Goal: Task Accomplishment & Management: Manage account settings

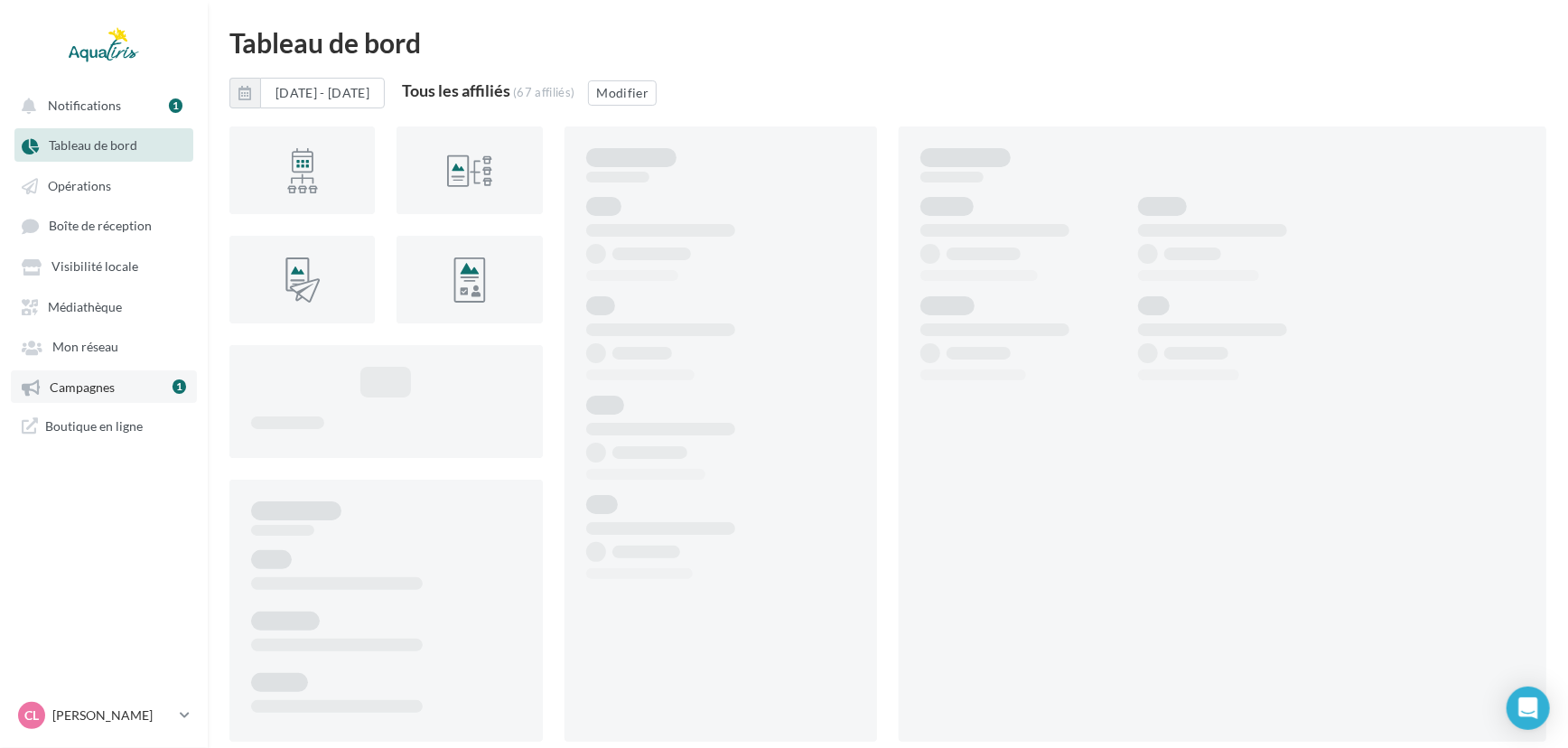
drag, startPoint x: 153, startPoint y: 386, endPoint x: 179, endPoint y: 378, distance: 27.2
click at [153, 386] on link "Campagnes 1" at bounding box center [104, 387] width 186 height 33
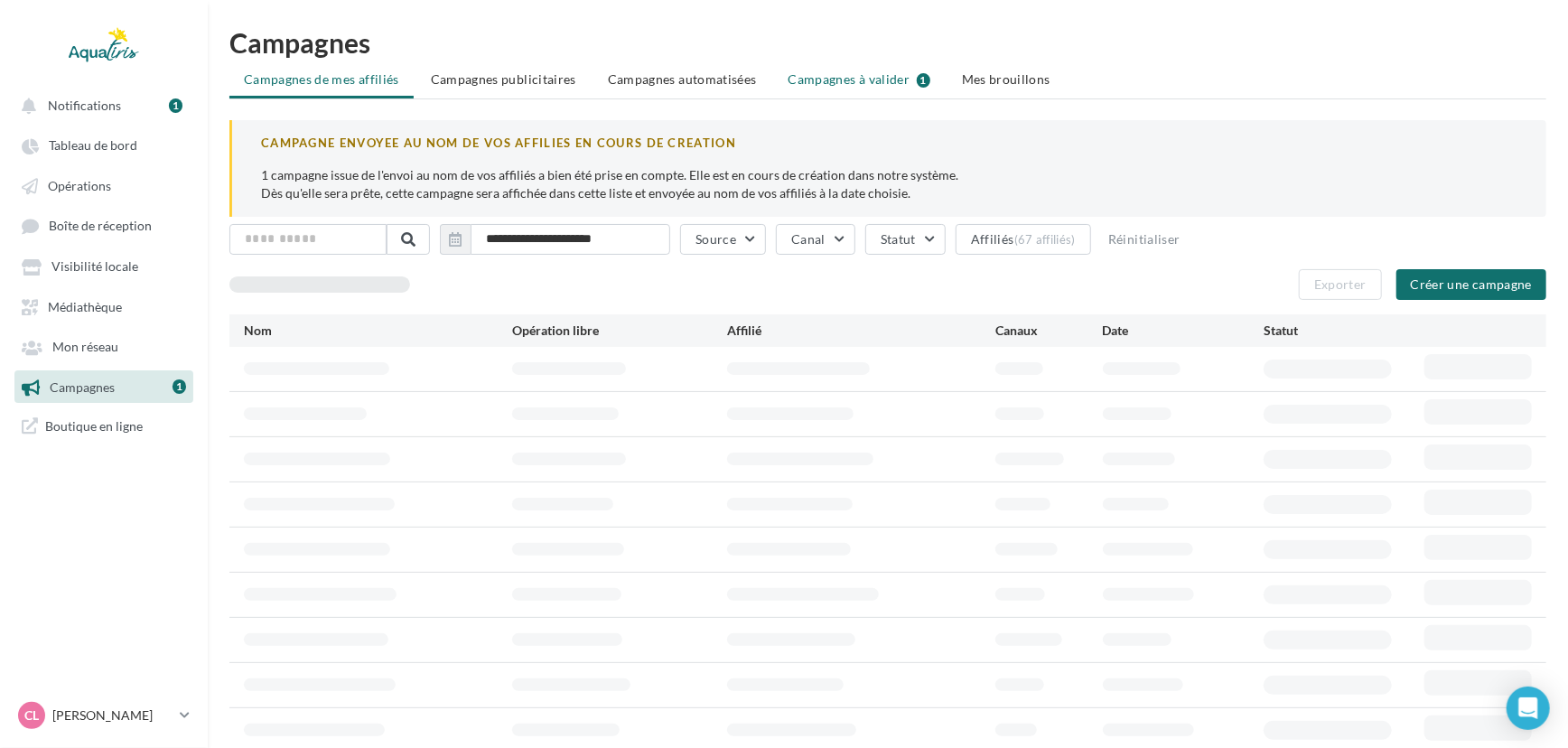
click at [879, 76] on span "Campagnes à valider" at bounding box center [850, 79] width 122 height 18
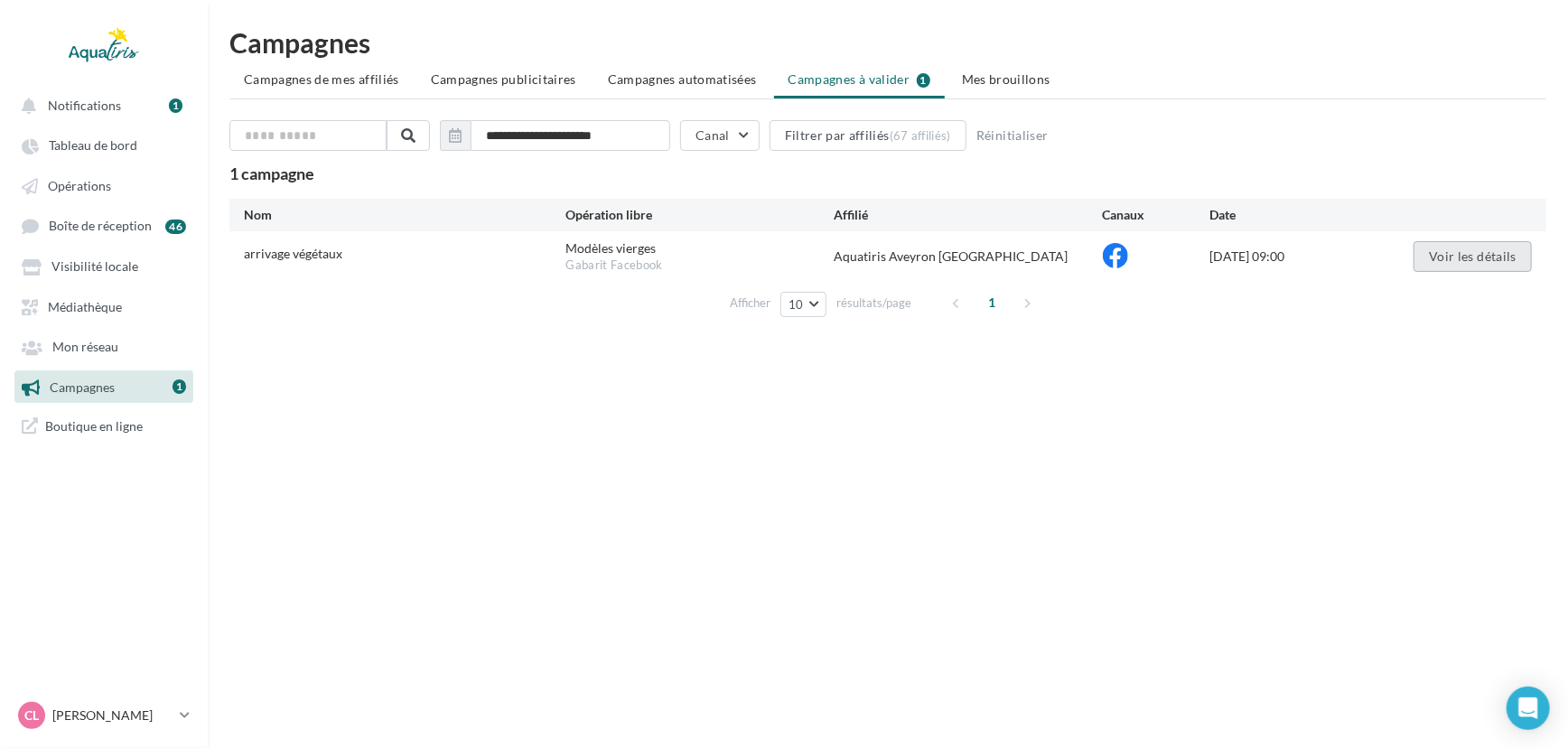
click at [1499, 260] on button "Voir les détails" at bounding box center [1473, 256] width 118 height 31
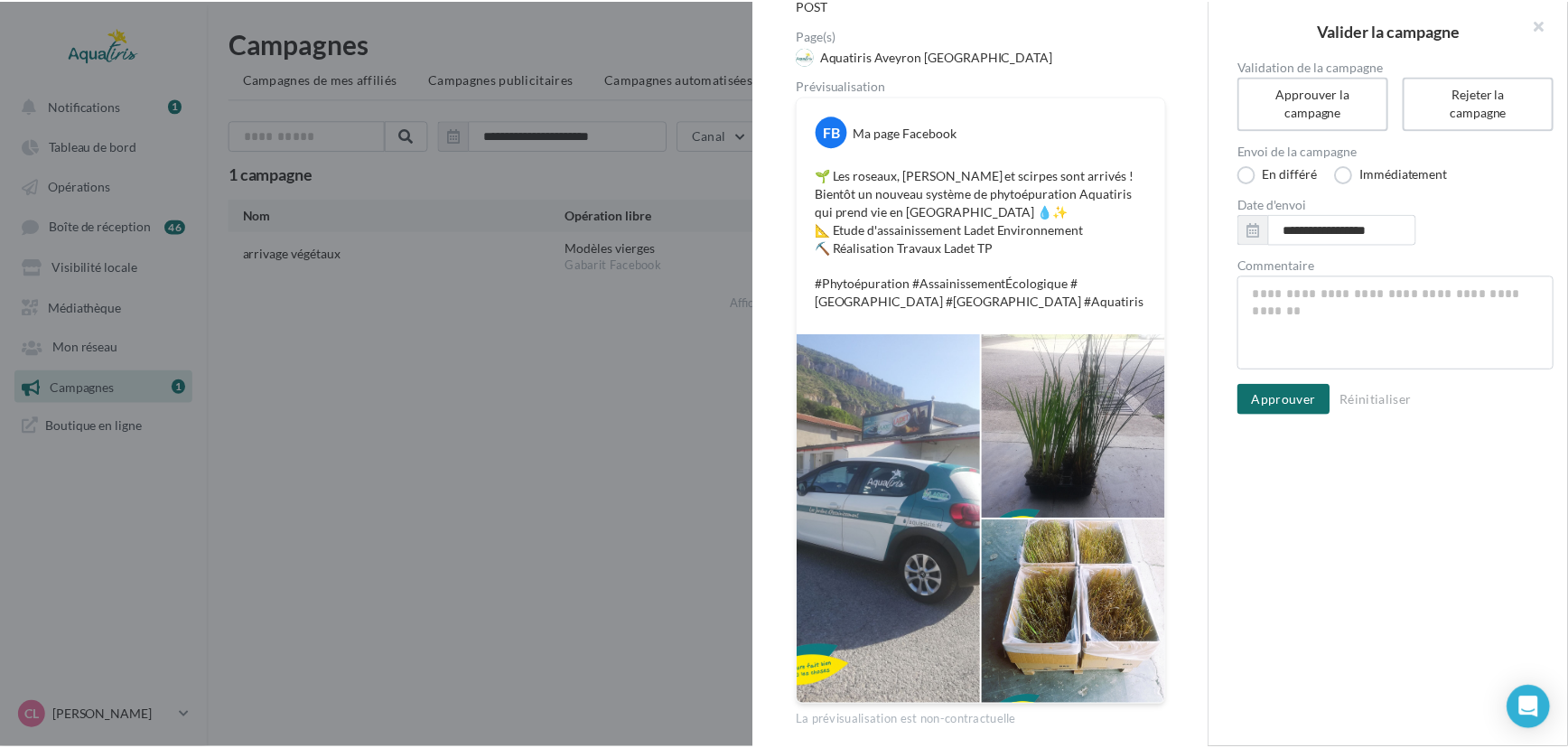
scroll to position [170, 0]
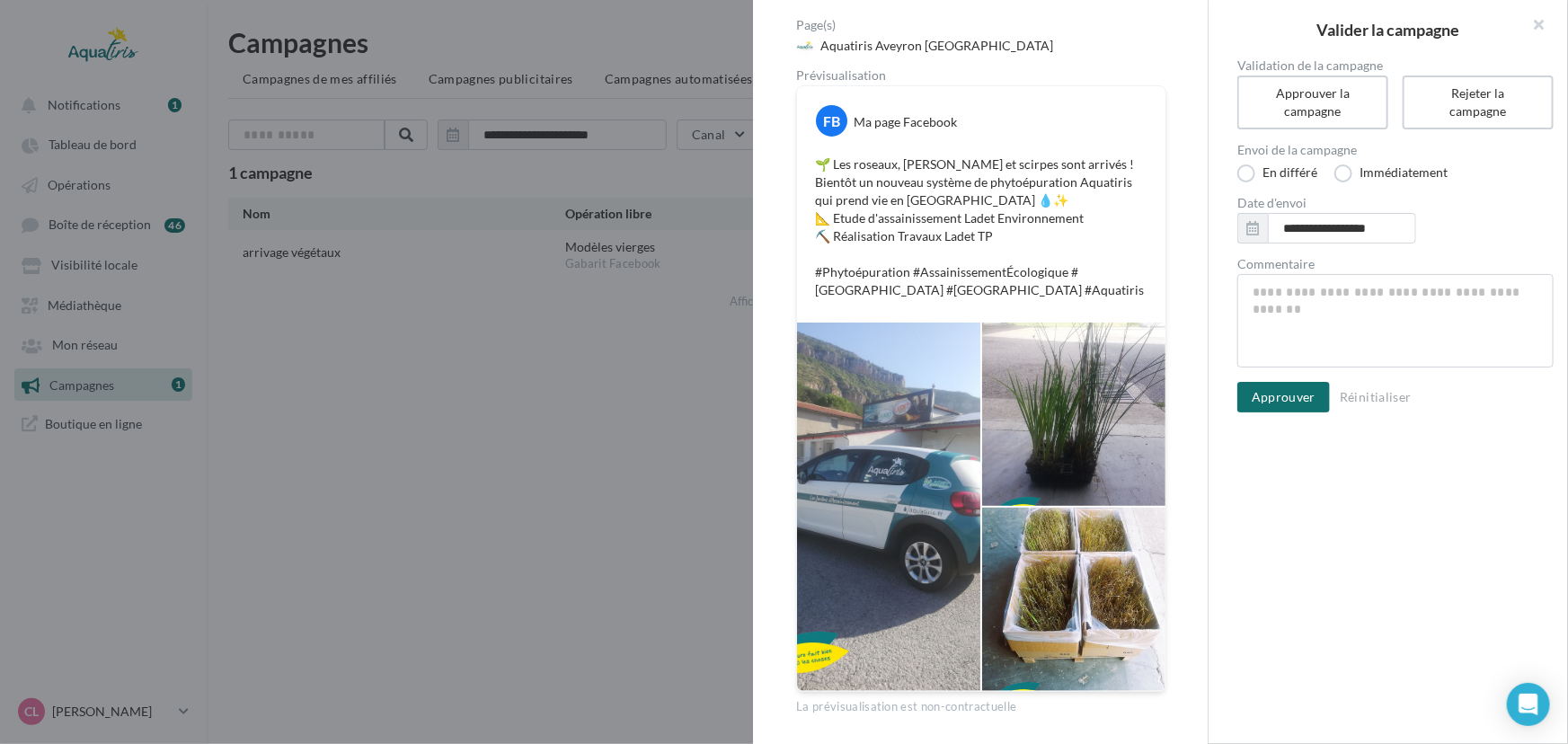
click at [948, 168] on p "🌱 Les roseaux, iris et scirpes sont arrivés ! Bientôt un nouveau système de phy…" at bounding box center [981, 226] width 332 height 143
copy p "cirpes s"
click at [1120, 238] on p "🌱 Les roseaux, iris et scirpes sont arrivés ! Bientôt un nouveau système de phy…" at bounding box center [981, 226] width 332 height 143
click at [1294, 391] on button "Approuver" at bounding box center [1283, 398] width 92 height 31
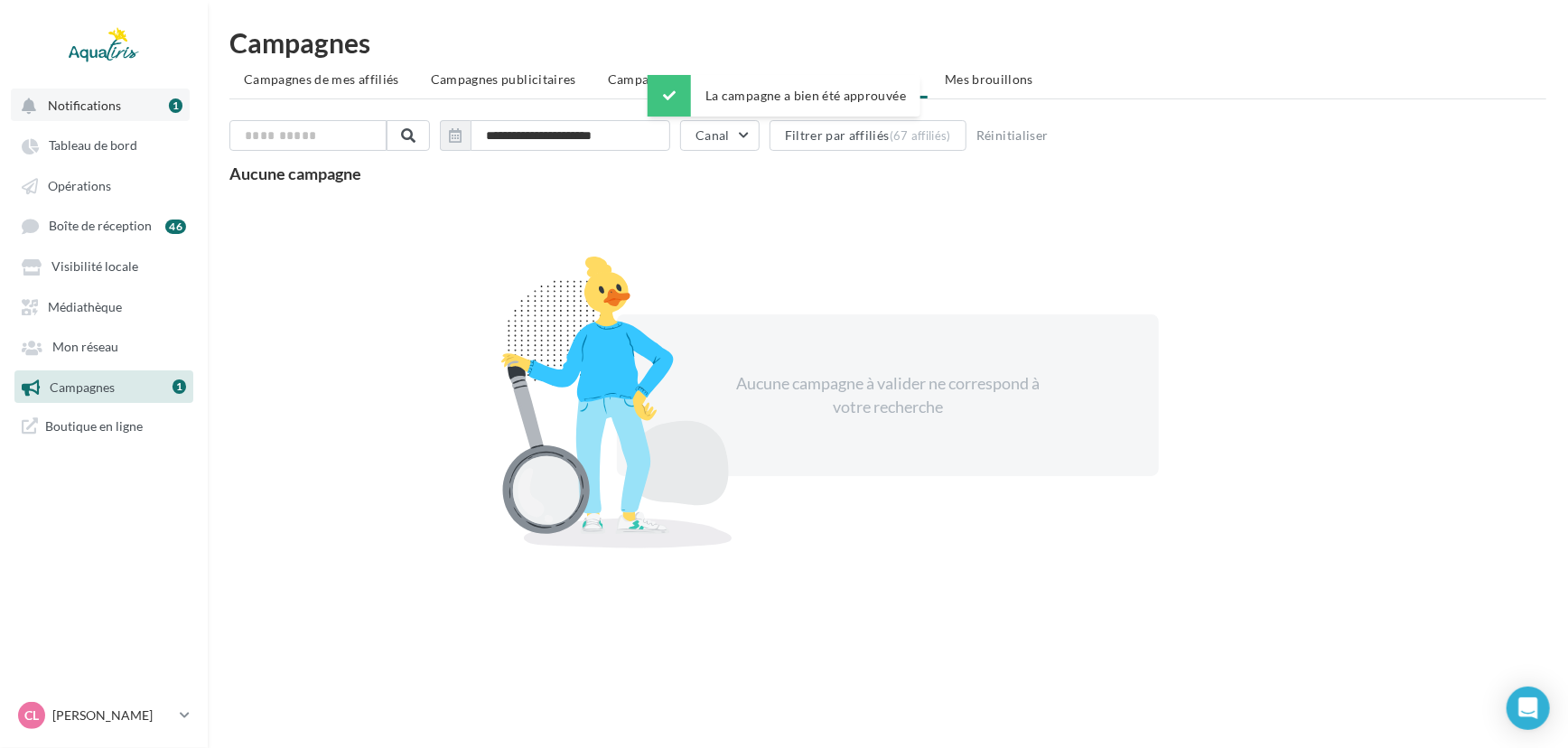
drag, startPoint x: 129, startPoint y: 116, endPoint x: 160, endPoint y: 116, distance: 31.0
click at [129, 116] on button "Notifications 1" at bounding box center [100, 105] width 179 height 33
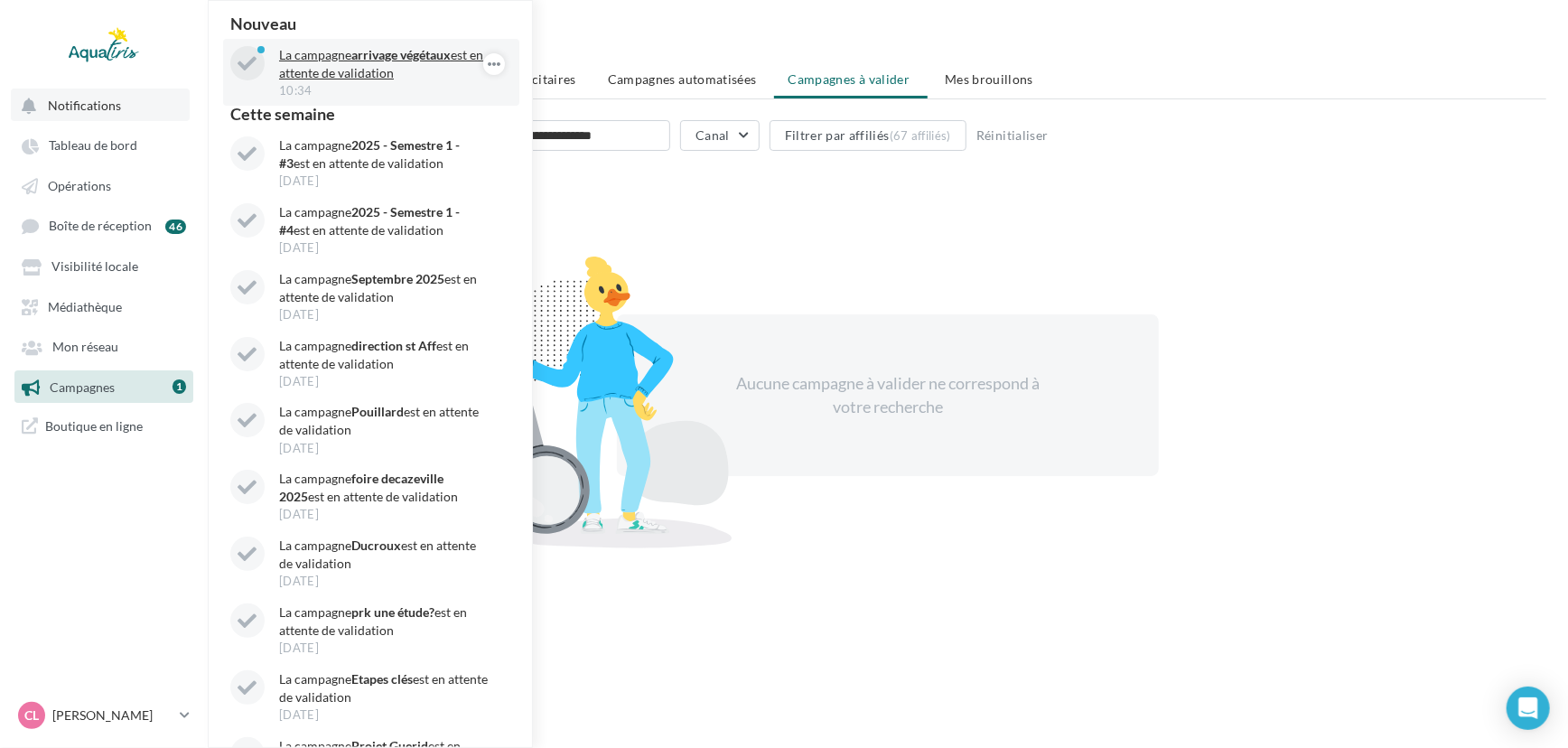
click at [357, 77] on p "La campagne arrivage végétaux est en attente de validation" at bounding box center [383, 64] width 210 height 36
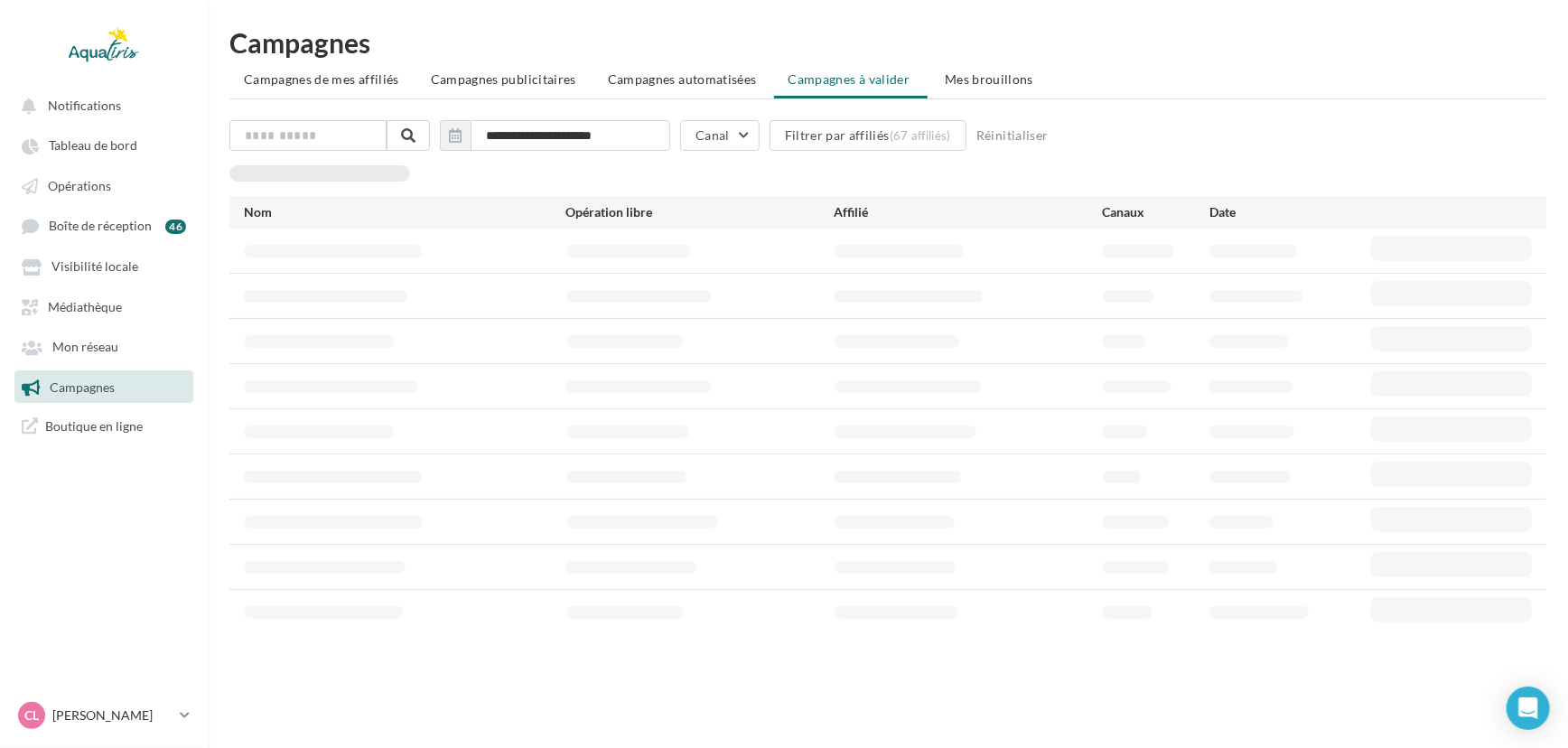
click at [63, 386] on span "Campagnes" at bounding box center [81, 387] width 65 height 15
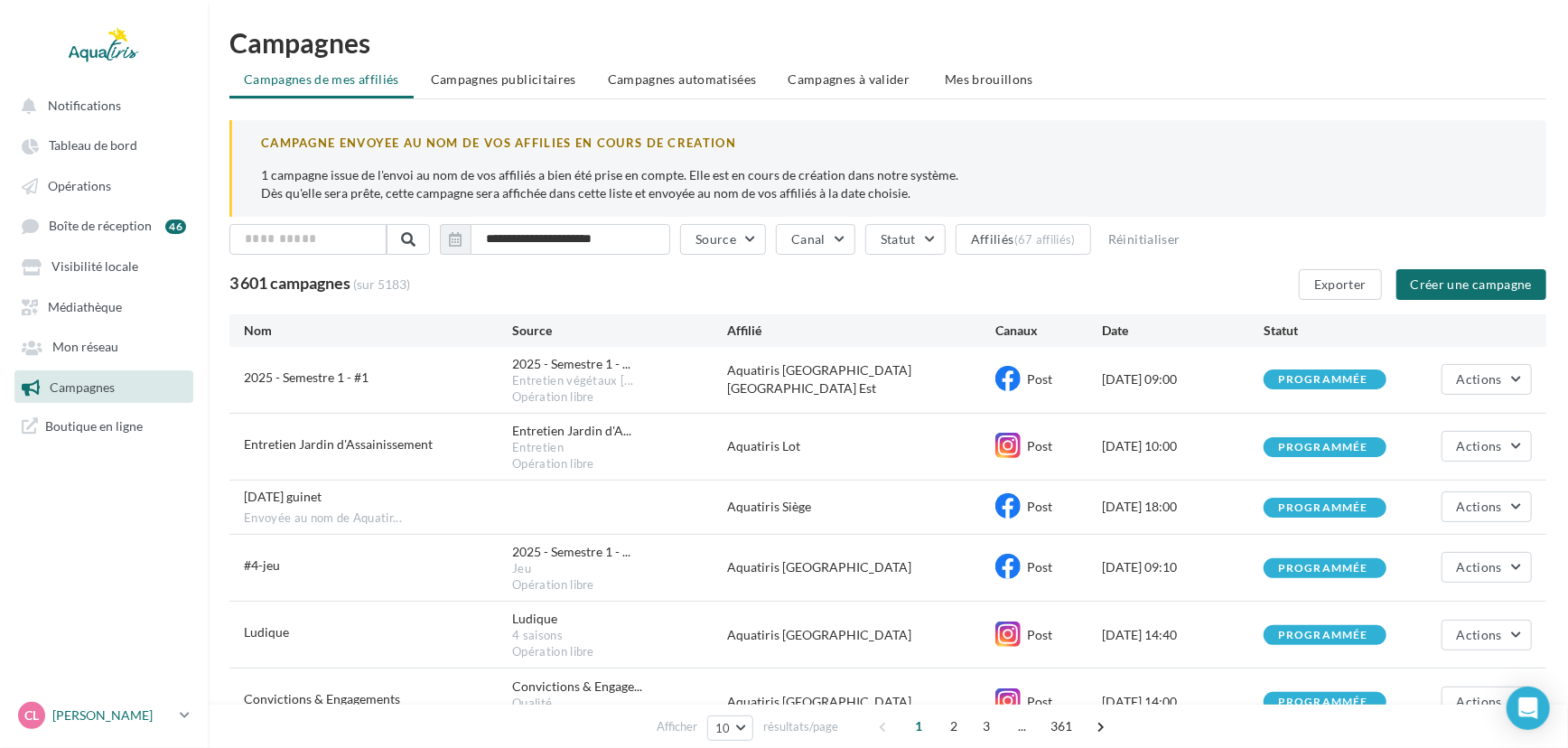
click at [91, 710] on p "[PERSON_NAME]" at bounding box center [112, 715] width 120 height 18
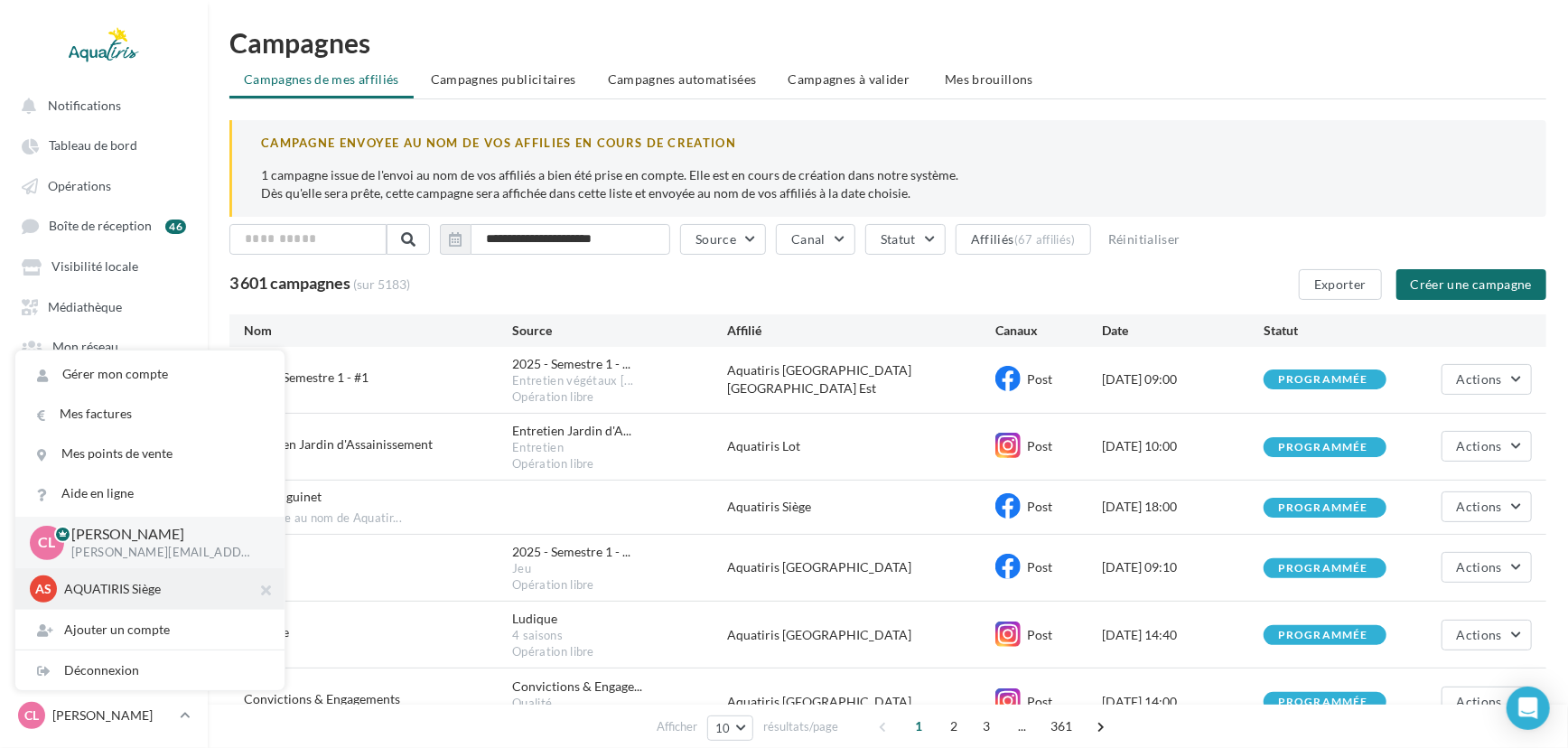
click at [40, 594] on span "AS" at bounding box center [43, 588] width 16 height 18
